Goal: Navigation & Orientation: Understand site structure

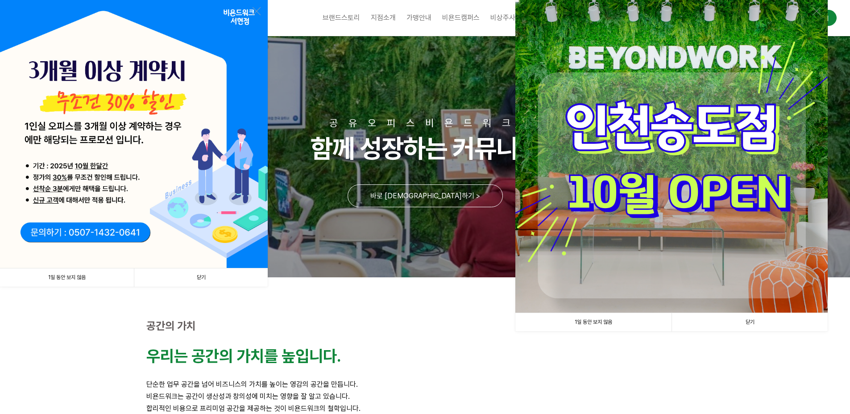
click at [201, 275] on link "닫기" at bounding box center [201, 277] width 134 height 18
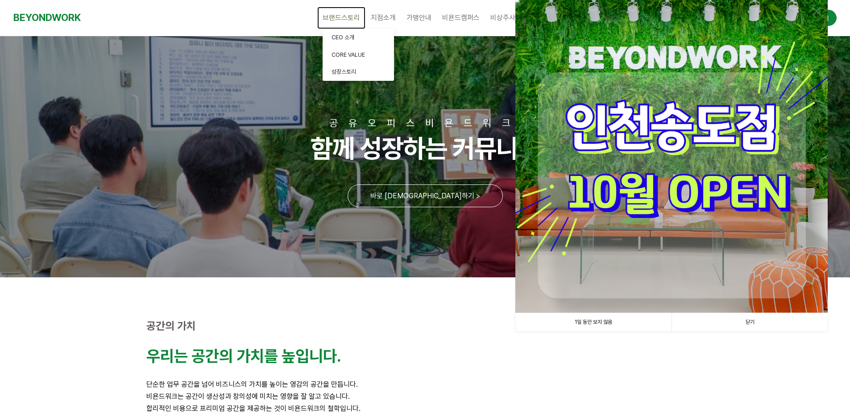
click at [335, 17] on span "브랜드스토리" at bounding box center [341, 17] width 37 height 8
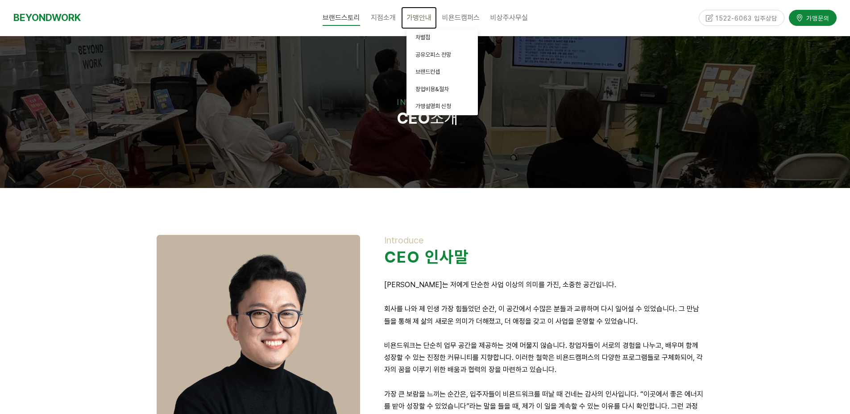
click at [410, 21] on span "가맹안내" at bounding box center [418, 17] width 25 height 8
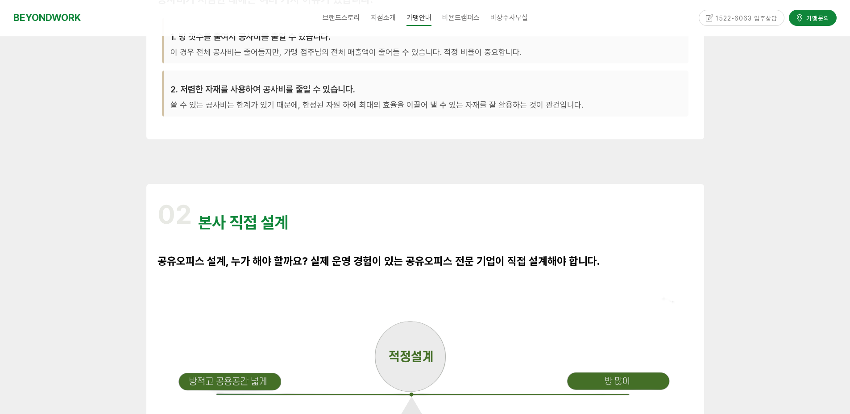
scroll to position [446, 0]
